Goal: Check status: Check status

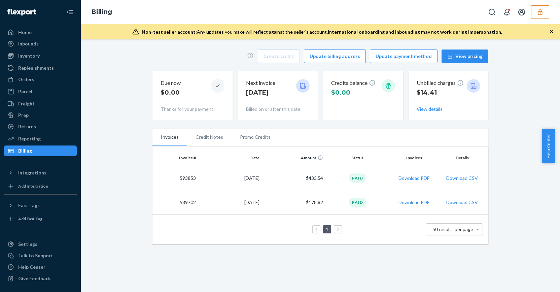
click at [541, 11] on icon "button" at bounding box center [540, 12] width 4 height 6
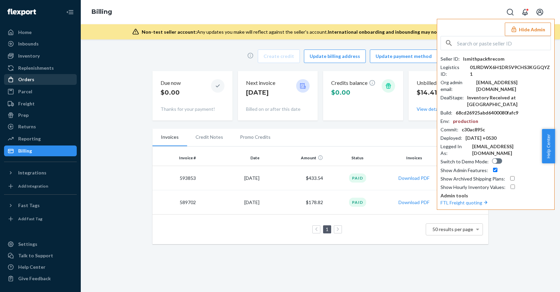
click at [40, 79] on div "Orders" at bounding box center [40, 79] width 71 height 9
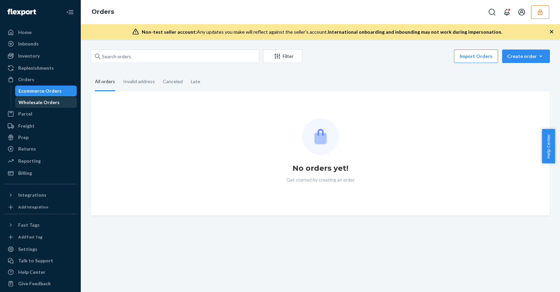
click at [46, 105] on div "Wholesale Orders" at bounding box center [39, 102] width 41 height 7
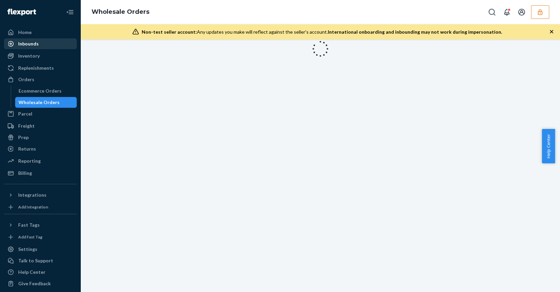
click at [44, 44] on div "Inbounds" at bounding box center [40, 43] width 71 height 9
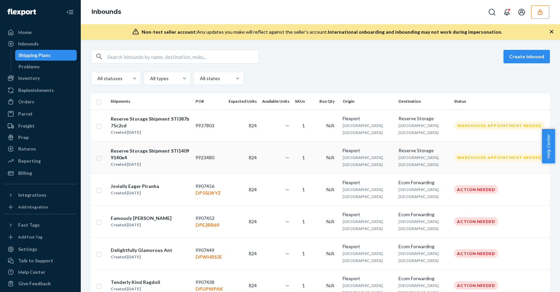
click at [292, 147] on td "—" at bounding box center [275, 157] width 33 height 32
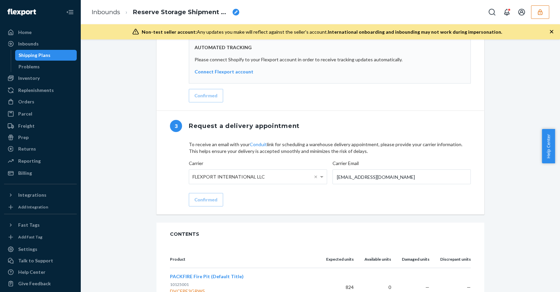
scroll to position [629, 0]
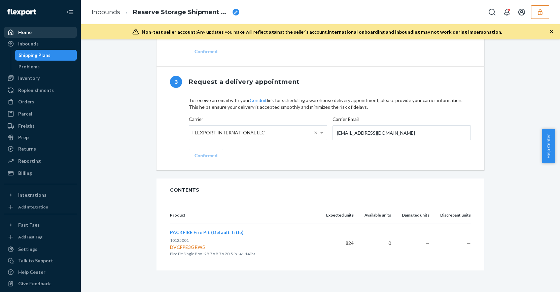
click at [34, 30] on div "Home" at bounding box center [40, 32] width 71 height 9
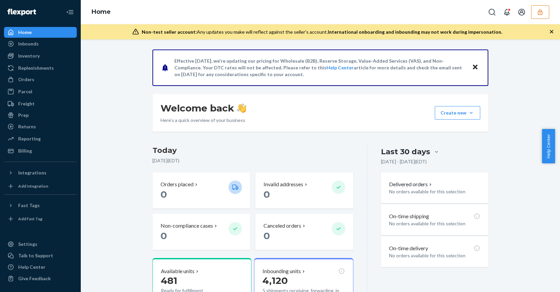
click at [538, 14] on icon "button" at bounding box center [540, 12] width 7 height 7
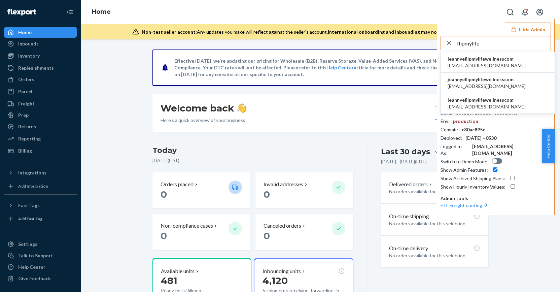
type input "flipmylife"
click at [485, 111] on li "jeannyeflipmylifewellnesscom jeannye@flipmylifewellness.com" at bounding box center [498, 103] width 114 height 21
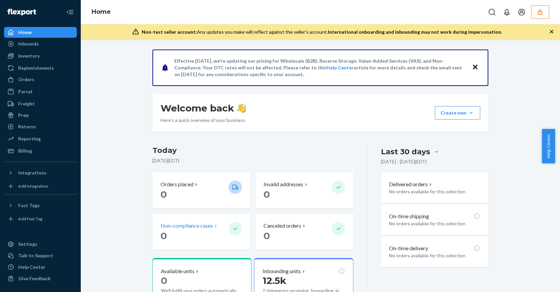
scroll to position [58, 0]
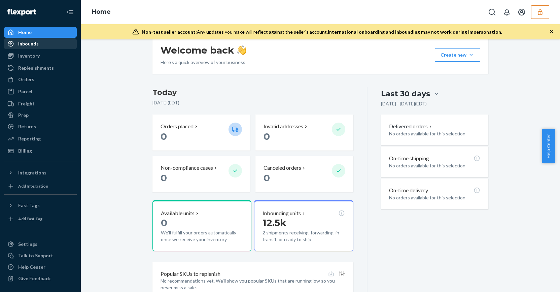
click at [36, 45] on div "Inbounds" at bounding box center [28, 43] width 21 height 7
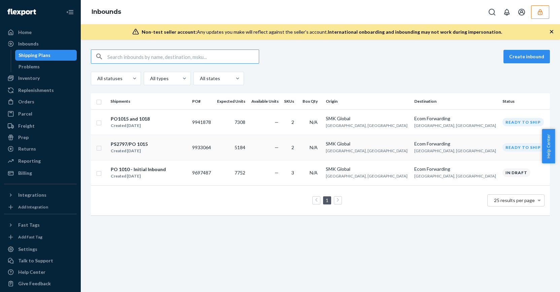
click at [279, 147] on span "—" at bounding box center [277, 147] width 4 height 6
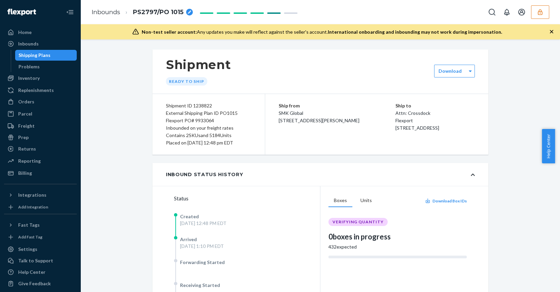
click at [27, 32] on div "Home" at bounding box center [24, 32] width 13 height 7
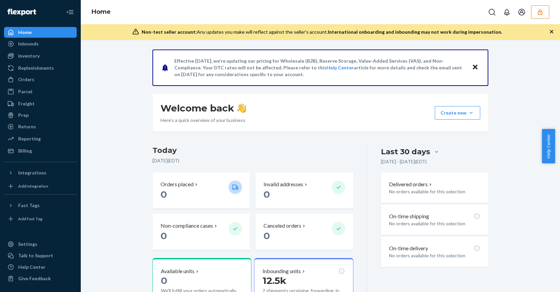
click at [538, 13] on icon "button" at bounding box center [540, 12] width 7 height 7
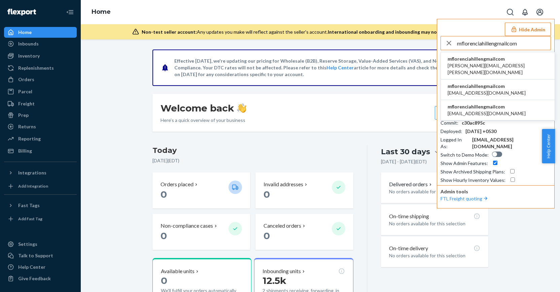
type input "mflorenciahillengmailcom"
click at [479, 103] on span "mflorenciahillengmailcom" at bounding box center [487, 106] width 78 height 7
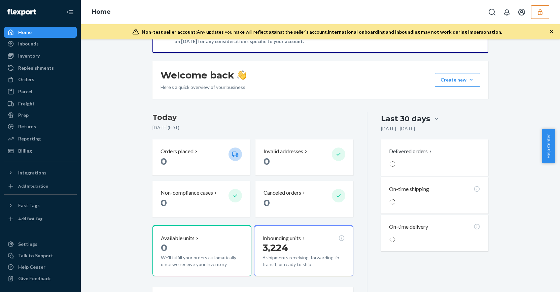
scroll to position [45, 0]
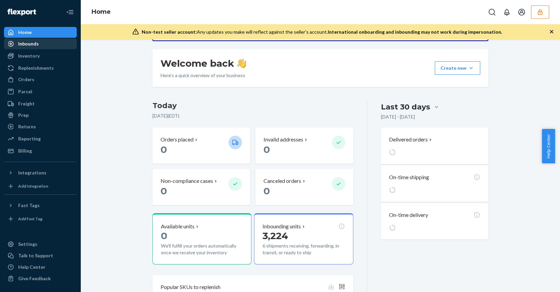
click at [41, 44] on div "Inbounds" at bounding box center [40, 43] width 71 height 9
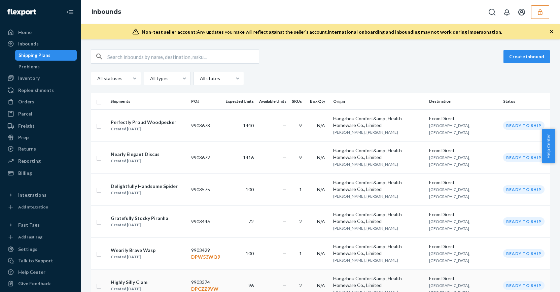
click at [273, 269] on td "—" at bounding box center [272, 285] width 33 height 32
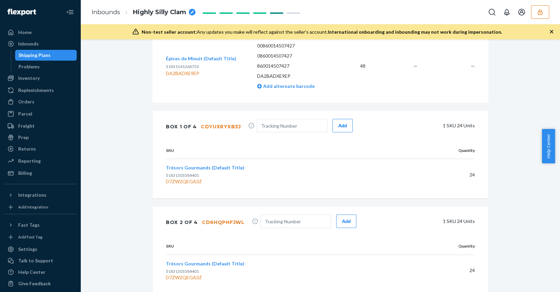
scroll to position [272, 0]
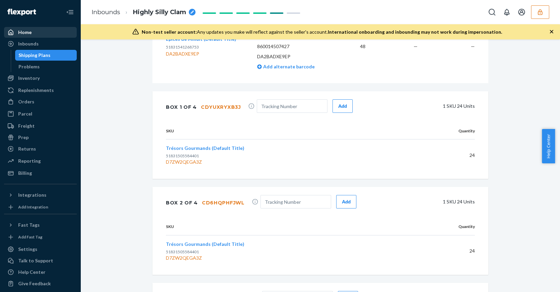
click at [53, 32] on div "Home" at bounding box center [40, 32] width 71 height 9
